Goal: Task Accomplishment & Management: Manage account settings

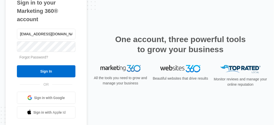
type input "[EMAIL_ADDRESS][DOMAIN_NAME]"
click at [17, 65] on input "Sign In" at bounding box center [46, 71] width 58 height 12
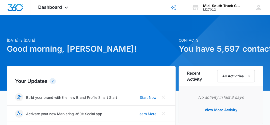
click at [43, 47] on h1 "Good morning, Candace!" at bounding box center [91, 49] width 169 height 12
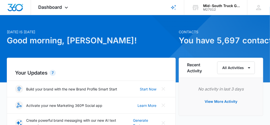
scroll to position [8, 0]
